Goal: Transaction & Acquisition: Download file/media

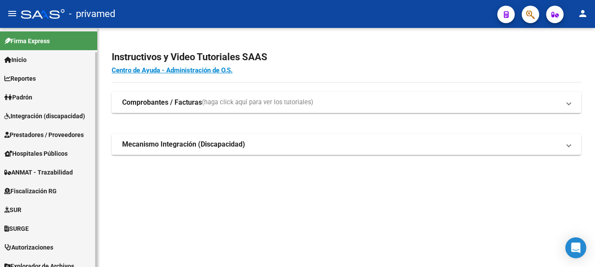
click at [60, 132] on span "Prestadores / Proveedores" at bounding box center [43, 135] width 79 height 10
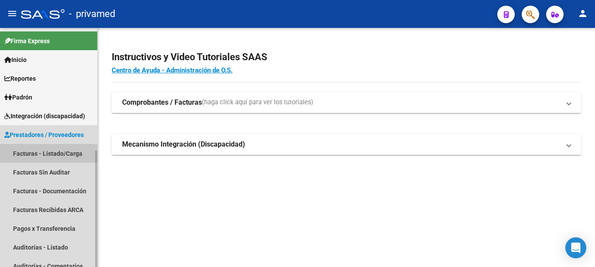
click at [53, 154] on link "Facturas - Listado/Carga" at bounding box center [48, 153] width 97 height 19
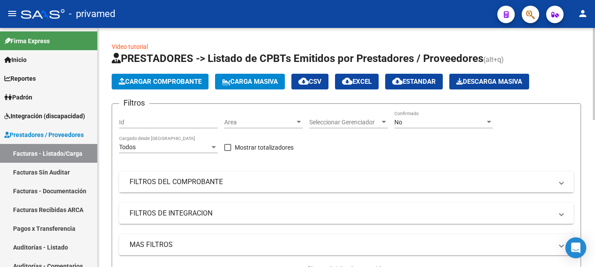
drag, startPoint x: 252, startPoint y: 128, endPoint x: 286, endPoint y: 130, distance: 33.6
click at [252, 128] on div "Area Area" at bounding box center [263, 123] width 78 height 25
click at [295, 123] on div at bounding box center [299, 122] width 8 height 7
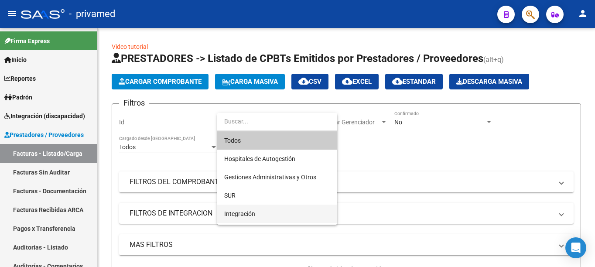
click at [252, 216] on span "Integración" at bounding box center [239, 213] width 31 height 7
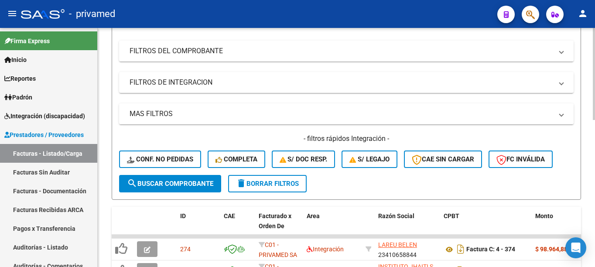
scroll to position [174, 0]
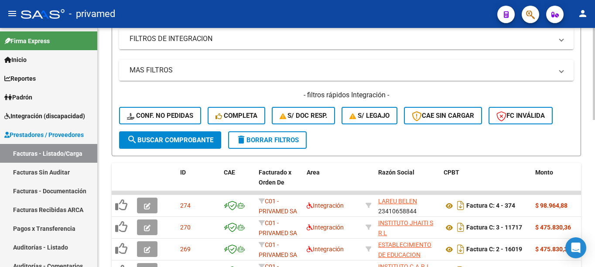
click at [166, 136] on span "search Buscar Comprobante" at bounding box center [170, 140] width 86 height 8
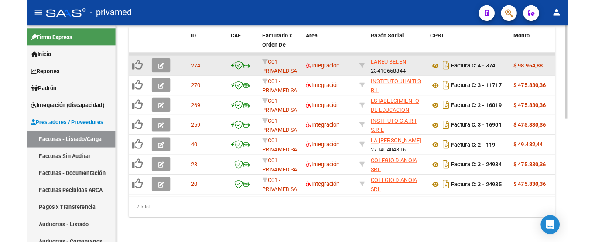
scroll to position [228, 0]
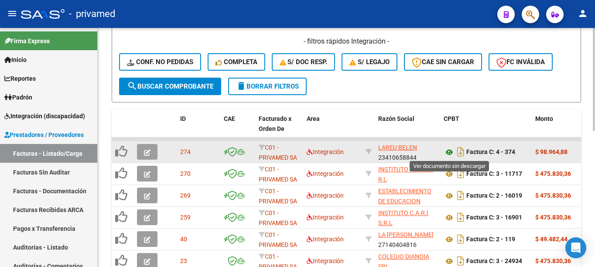
click at [448, 151] on icon at bounding box center [448, 152] width 11 height 10
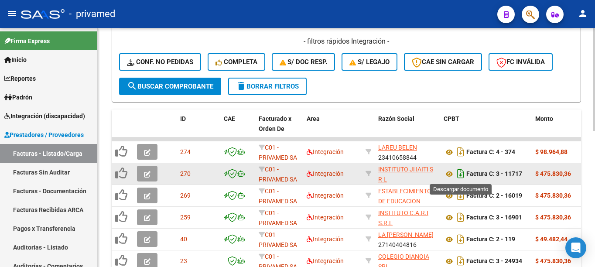
click at [461, 175] on icon "Descargar documento" at bounding box center [460, 174] width 11 height 14
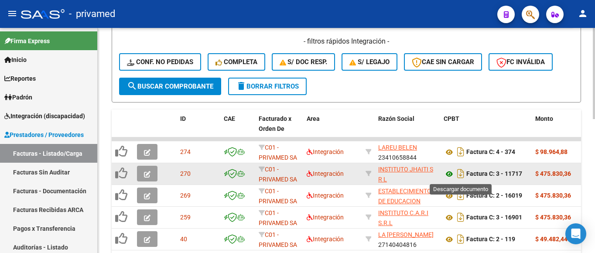
click at [448, 174] on icon at bounding box center [448, 174] width 11 height 10
